Goal: Task Accomplishment & Management: Complete application form

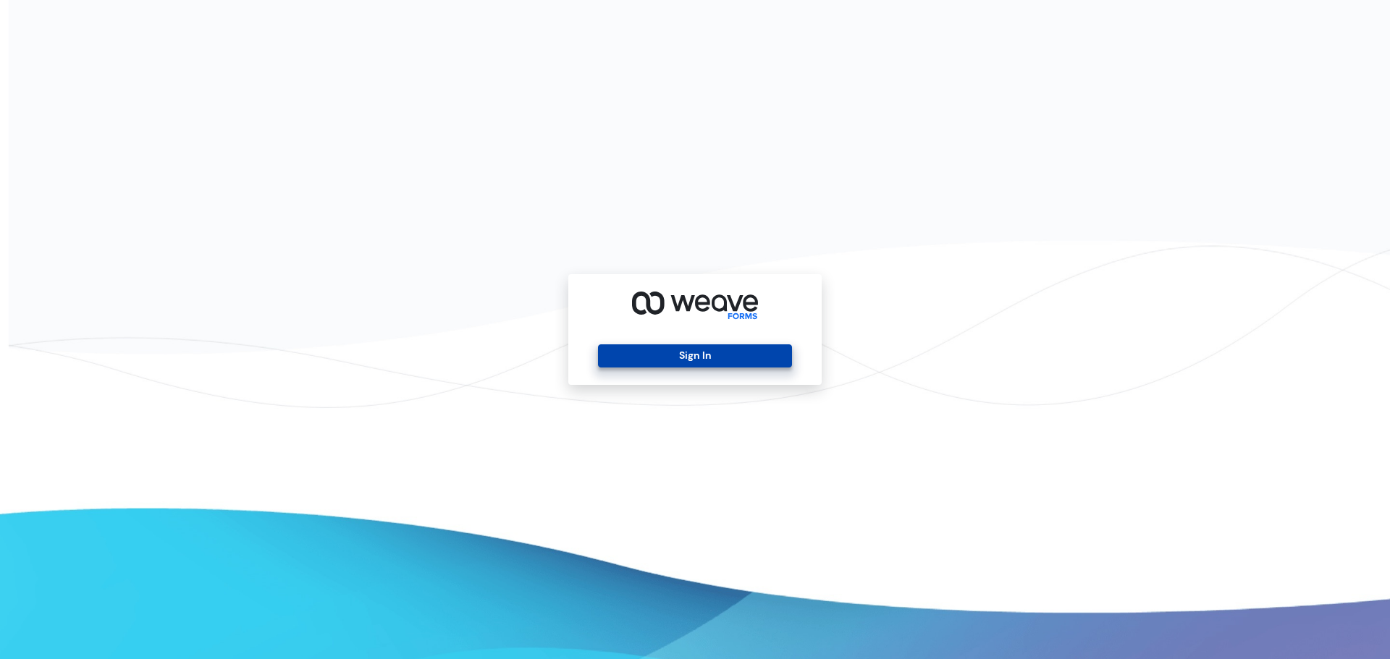
click at [708, 347] on button "Sign In" at bounding box center [694, 356] width 193 height 23
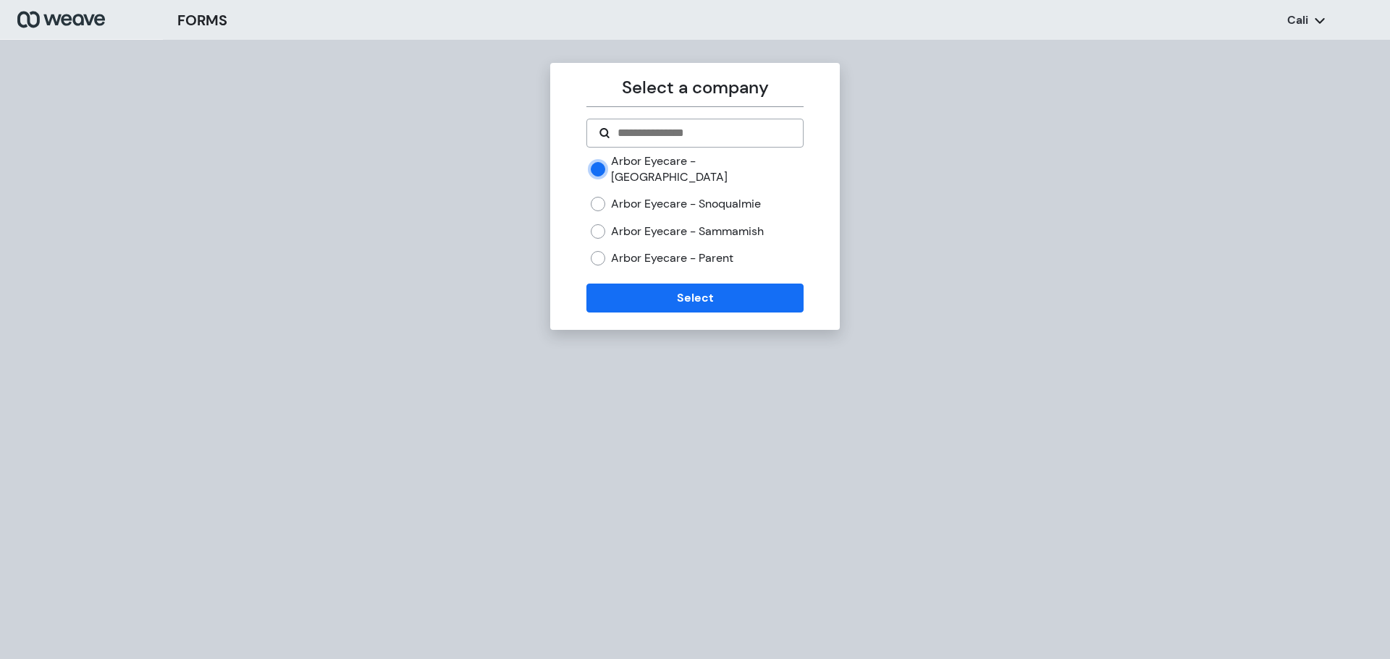
click at [599, 196] on div "Arbor Eyecare - Snoqualmie" at bounding box center [697, 204] width 212 height 16
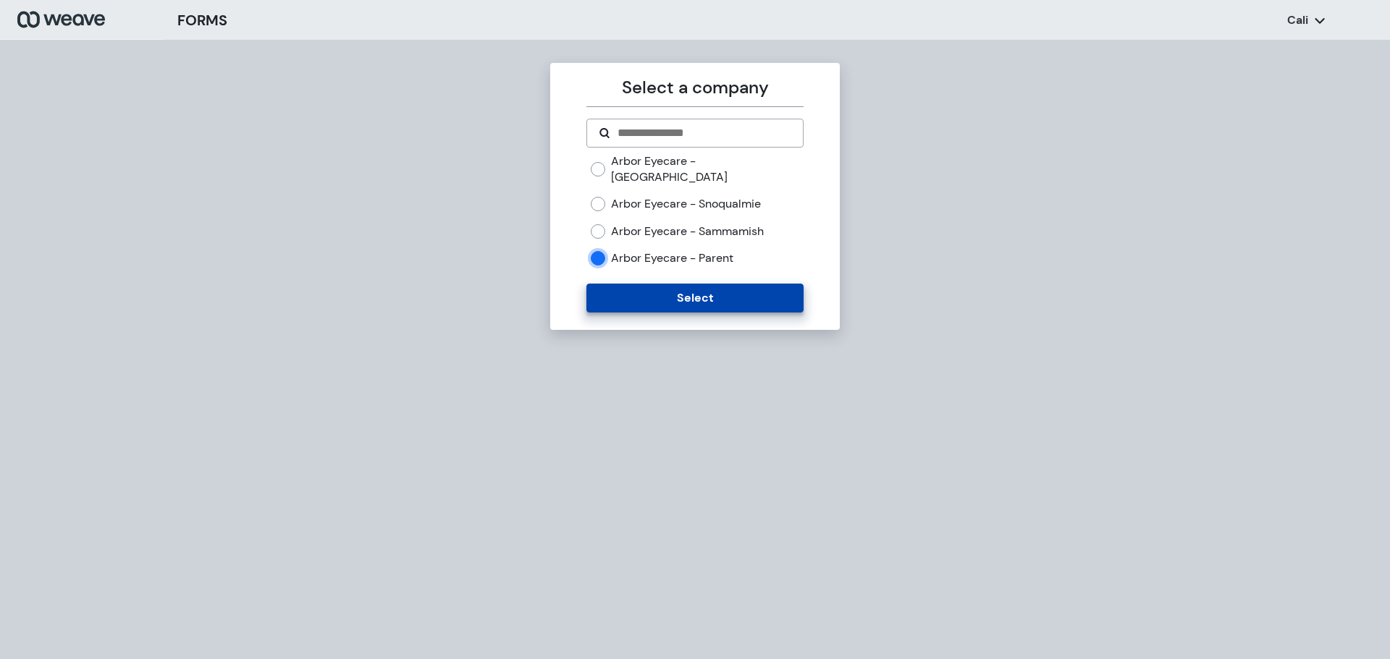
click at [739, 284] on button "Select" at bounding box center [694, 298] width 216 height 29
